Goal: Use online tool/utility: Utilize a website feature to perform a specific function

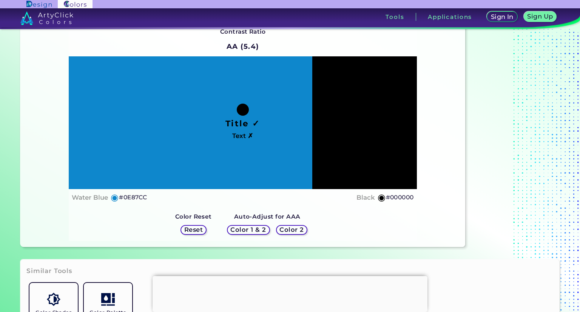
scroll to position [56, 0]
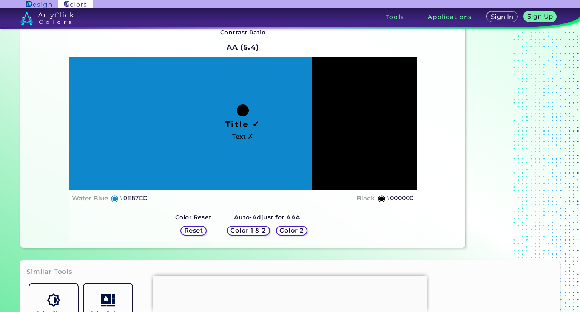
click at [264, 229] on h5 "Color 1 & 2" at bounding box center [248, 230] width 32 height 6
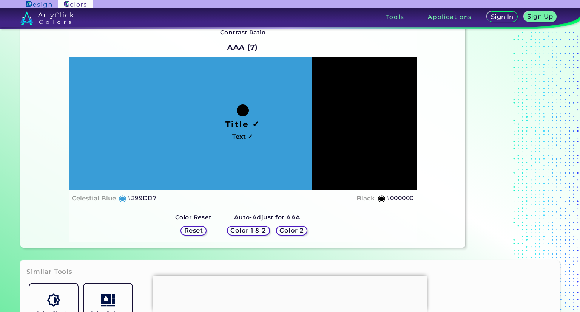
click at [256, 227] on h5 "Color 1 & 2" at bounding box center [248, 230] width 32 height 6
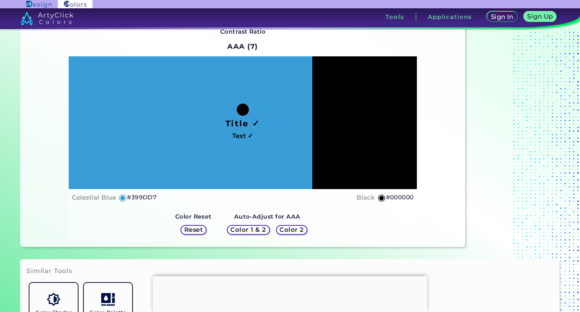
scroll to position [67, 0]
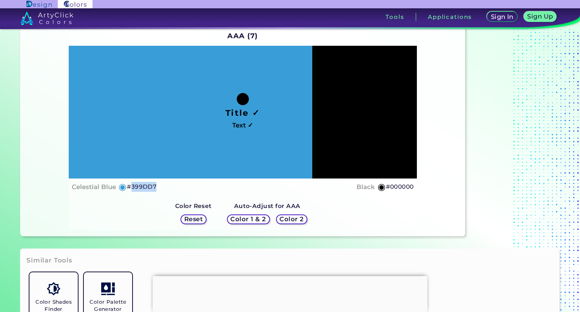
drag, startPoint x: 156, startPoint y: 185, endPoint x: 131, endPoint y: 187, distance: 24.2
click at [131, 187] on h5 "#399DD7" at bounding box center [141, 187] width 29 height 10
copy h5 "399DD7"
click at [186, 114] on div "Title ✓ Text ✓" at bounding box center [243, 112] width 348 height 133
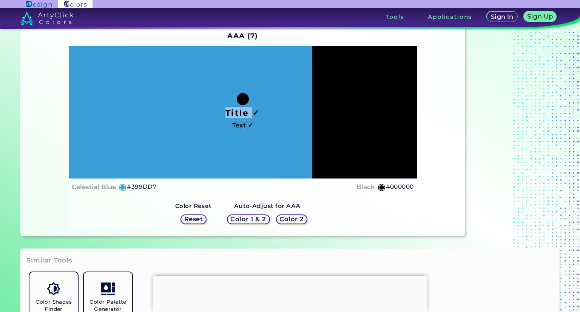
click at [186, 114] on div "Title ✓ Text ✓" at bounding box center [243, 112] width 348 height 133
click at [98, 187] on h4 "Celestial Blue" at bounding box center [94, 186] width 44 height 11
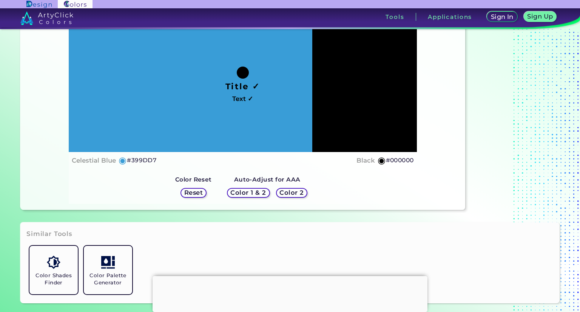
scroll to position [94, 0]
click at [140, 159] on h5 "#399DD7" at bounding box center [141, 160] width 29 height 10
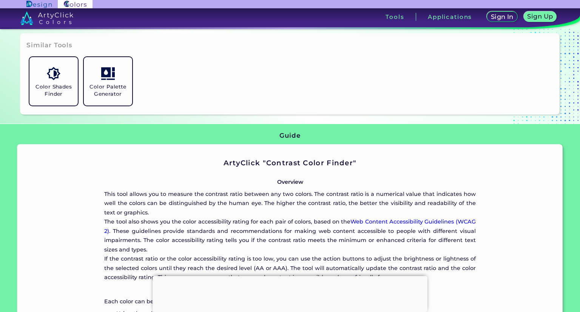
scroll to position [283, 0]
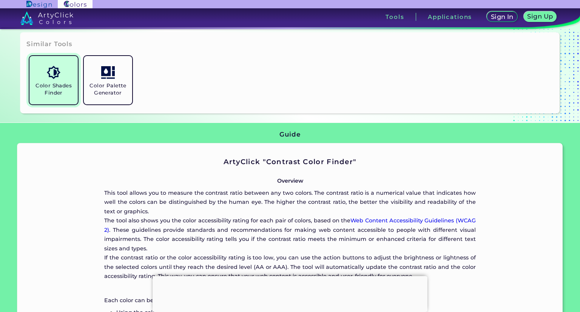
click at [59, 68] on img at bounding box center [53, 72] width 13 height 13
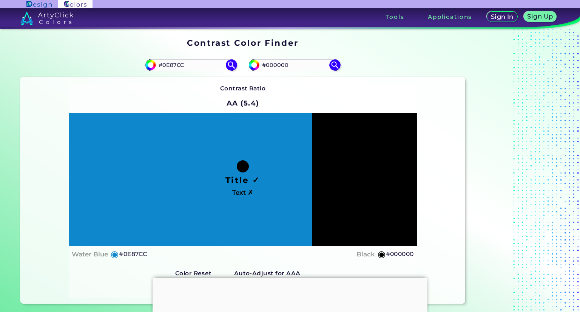
scroll to position [209, 0]
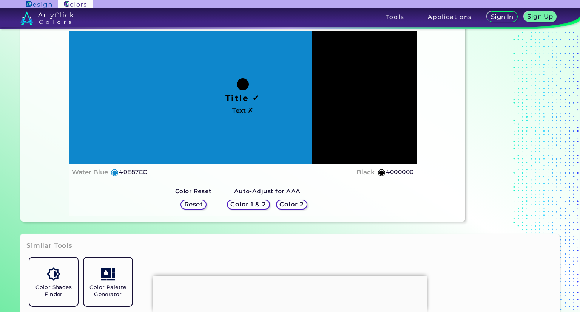
scroll to position [74, 0]
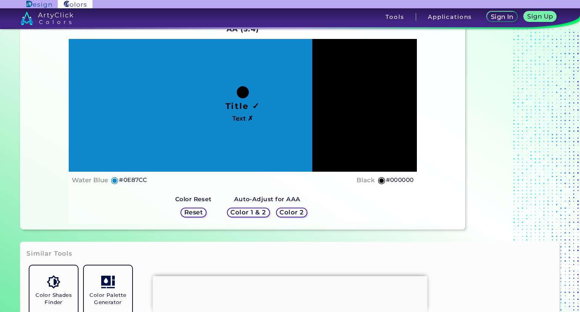
click at [127, 179] on h5 "#0E87CC" at bounding box center [133, 180] width 28 height 10
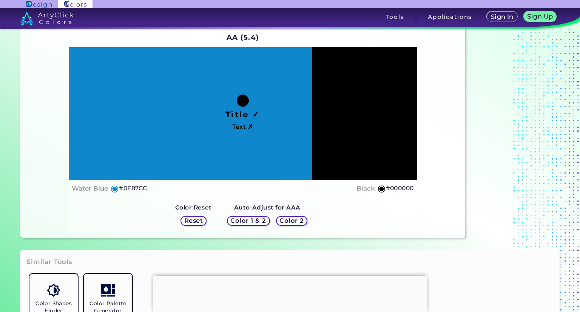
scroll to position [51, 0]
